Goal: Information Seeking & Learning: Learn about a topic

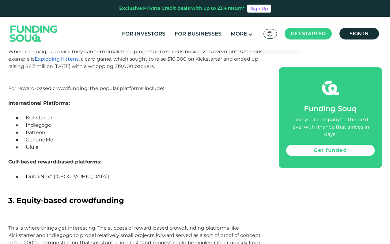
scroll to position [804, 0]
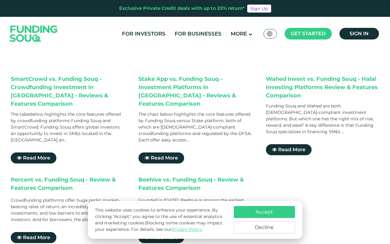
scroll to position [72, 0]
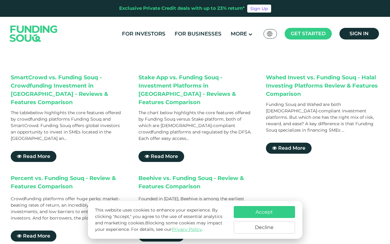
click at [253, 214] on button "Accept" at bounding box center [264, 212] width 61 height 12
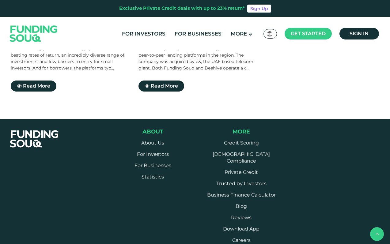
scroll to position [222, 0]
